Goal: Task Accomplishment & Management: Use online tool/utility

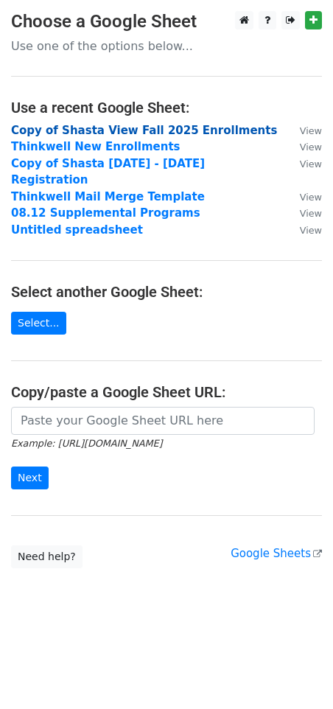
click at [152, 124] on strong "Copy of Shasta View Fall 2025 Enrollments" at bounding box center [144, 130] width 266 height 13
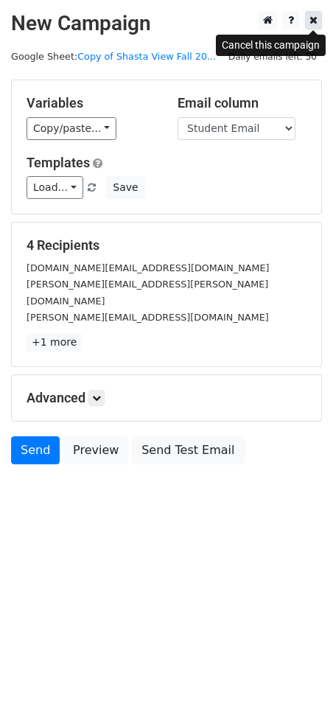
click at [314, 21] on icon at bounding box center [313, 20] width 8 height 10
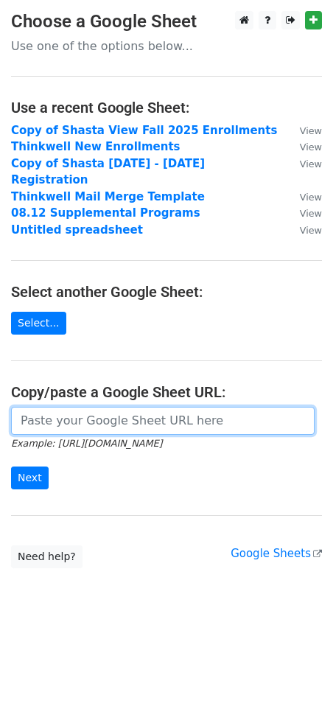
click at [29, 407] on input "url" at bounding box center [162, 421] width 303 height 28
paste input "https://docs.google.com/spreadsheets/d/1ir5qLyzPcRYQ8PZTGOuZWZg9J2wB6z7nKvy-oHN…"
type input "https://docs.google.com/spreadsheets/d/1ir5qLyzPcRYQ8PZTGOuZWZg9J2wB6z7nKvy-oHN…"
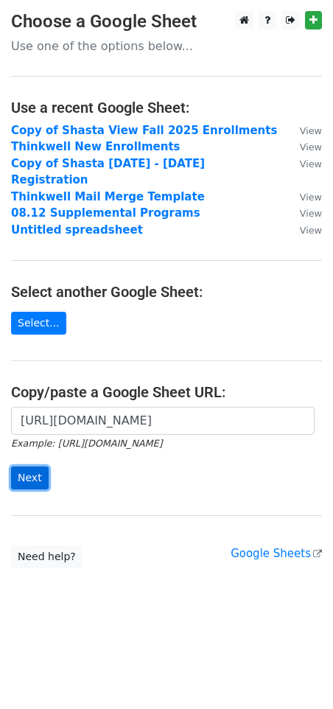
scroll to position [0, 0]
click at [27, 466] on input "Next" at bounding box center [30, 477] width 38 height 23
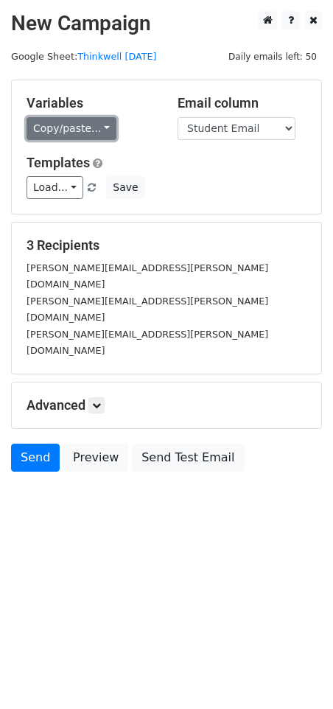
click at [96, 133] on link "Copy/paste..." at bounding box center [72, 128] width 90 height 23
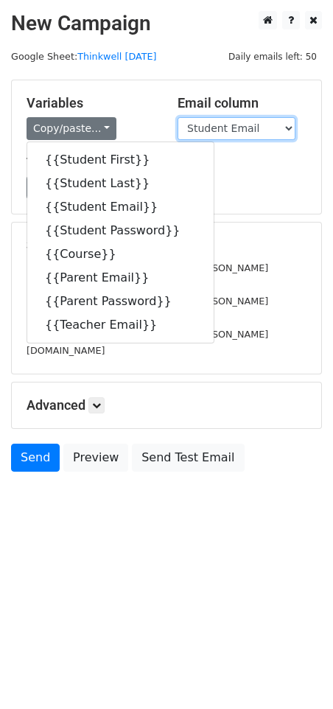
click at [270, 127] on select "Student First Student Last Student Email Student Password Course Parent Email P…" at bounding box center [237, 128] width 118 height 23
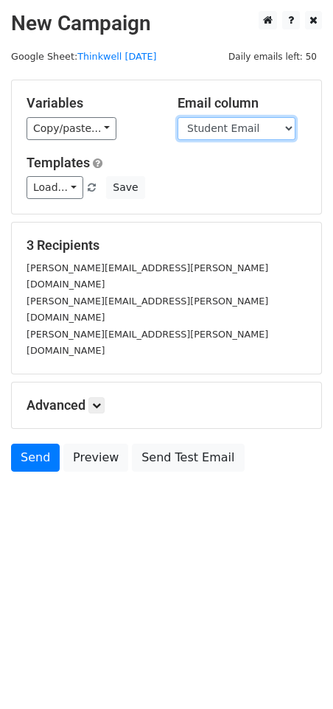
select select "Parent Email"
click at [178, 117] on select "Student First Student Last Student Email Student Password Course Parent Email P…" at bounding box center [237, 128] width 118 height 23
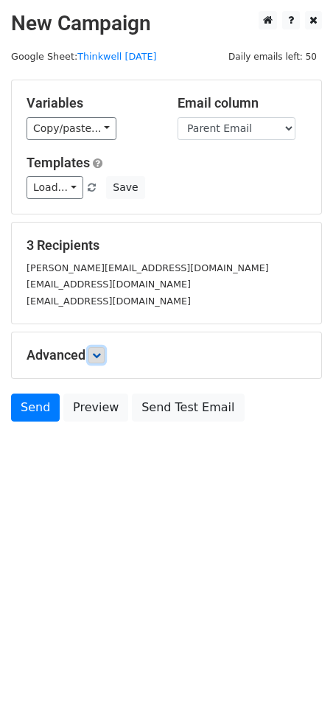
click at [91, 356] on link at bounding box center [96, 355] width 16 height 16
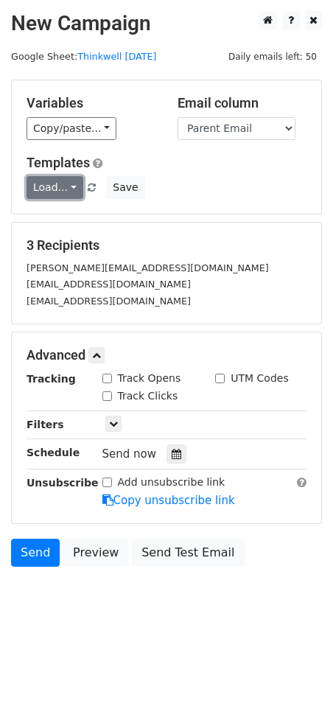
click at [61, 185] on link "Load..." at bounding box center [55, 187] width 57 height 23
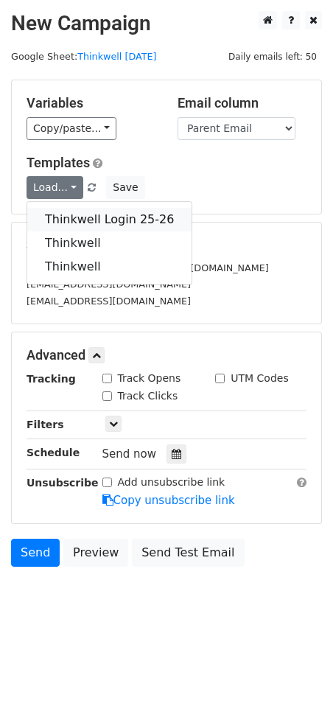
click at [69, 222] on link "Thinkwell Login 25-26" at bounding box center [109, 220] width 164 height 24
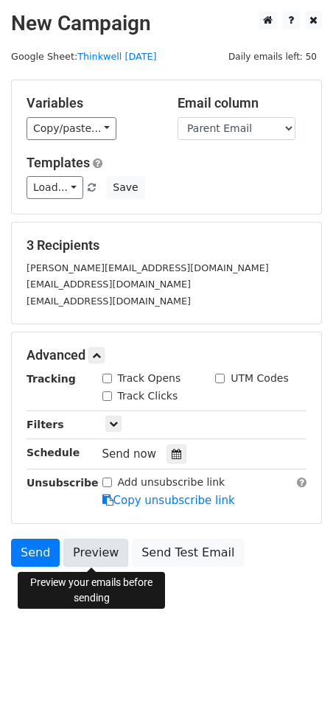
click at [100, 550] on link "Preview" at bounding box center [95, 552] width 65 height 28
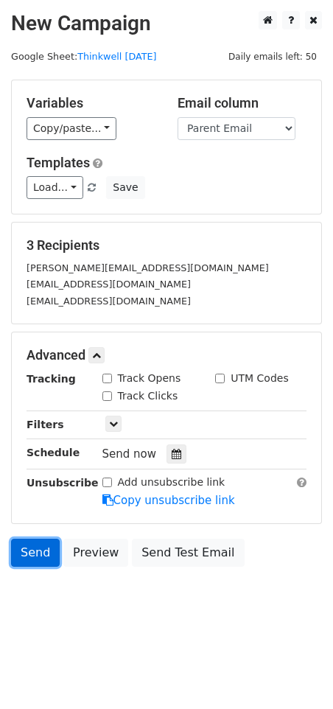
click at [30, 558] on link "Send" at bounding box center [35, 552] width 49 height 28
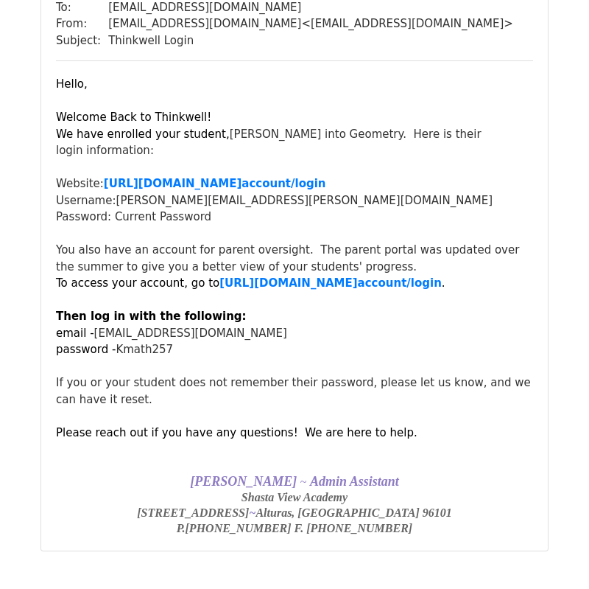
scroll to position [1449, 0]
